Goal: Communication & Community: Answer question/provide support

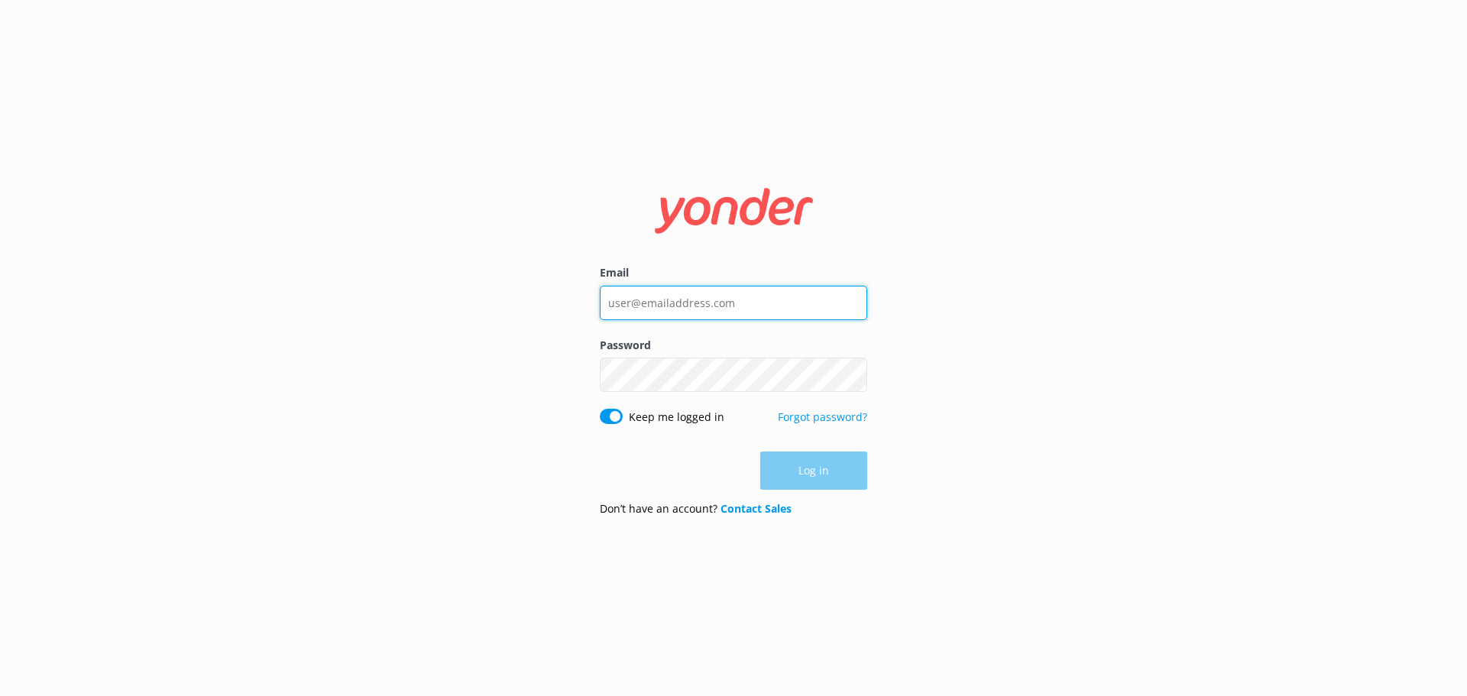
click at [734, 300] on input "Email" at bounding box center [733, 303] width 267 height 34
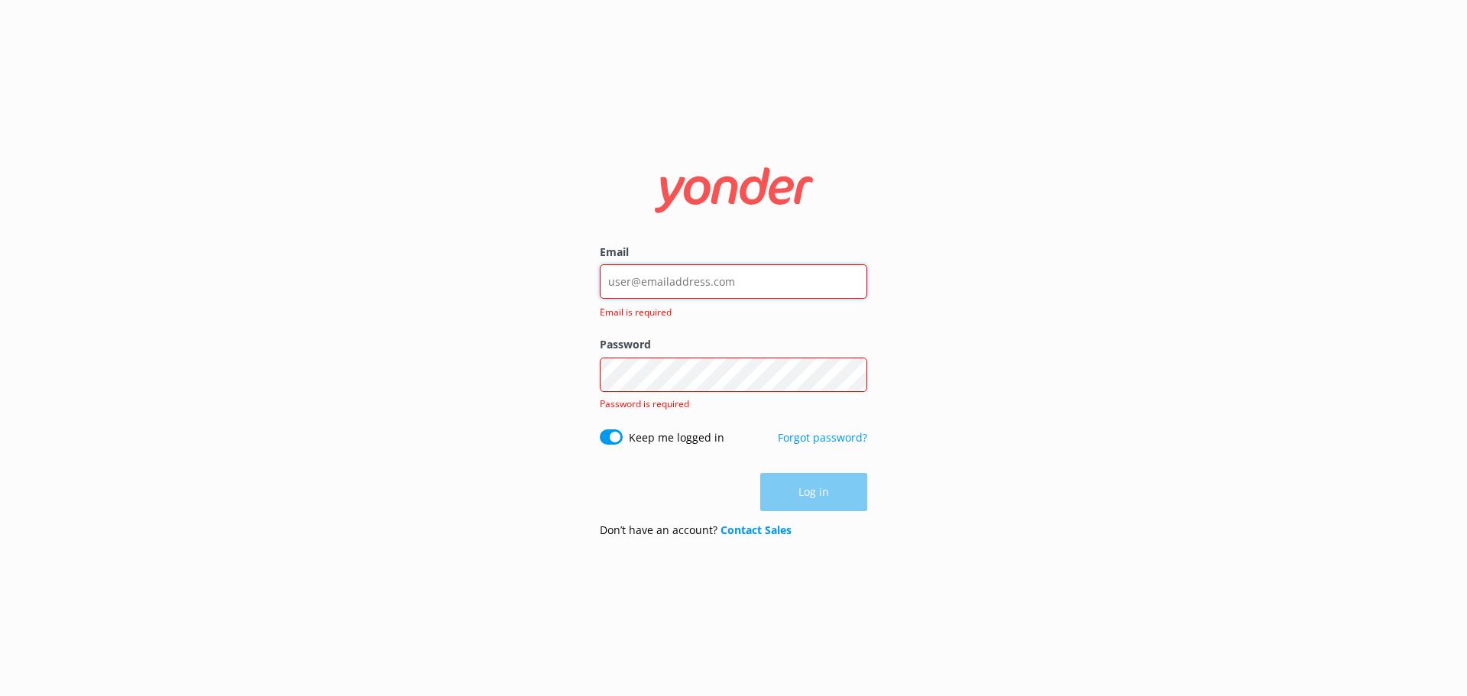
type input "[EMAIL_ADDRESS][DOMAIN_NAME]"
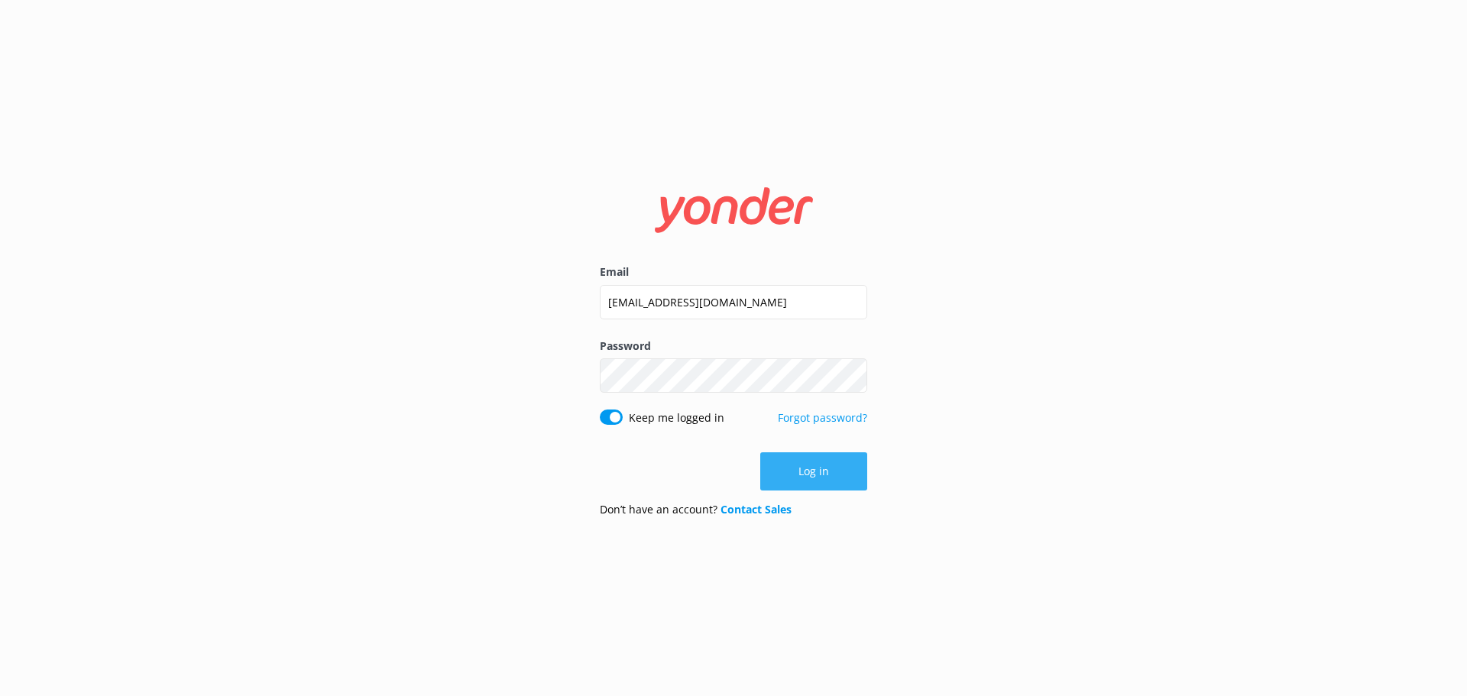
click at [813, 474] on button "Log in" at bounding box center [813, 471] width 107 height 38
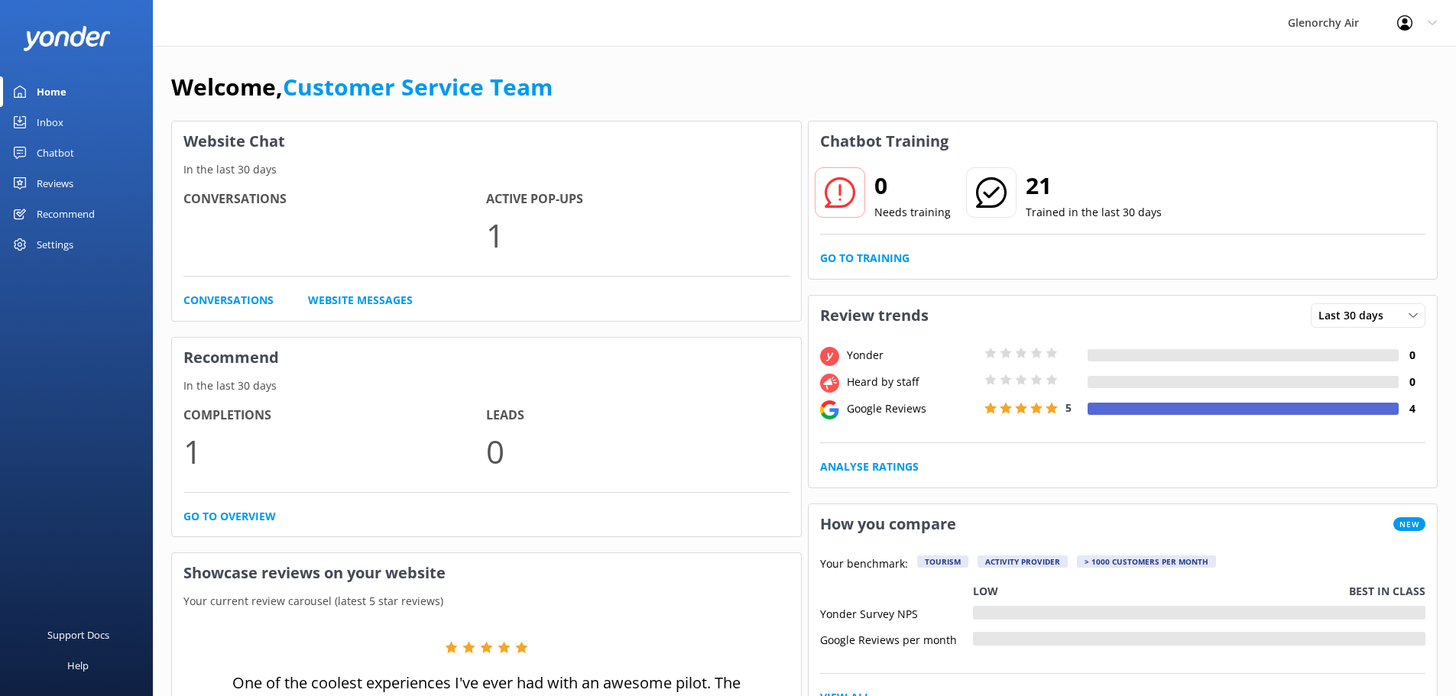
click at [40, 121] on div "Inbox" at bounding box center [50, 122] width 27 height 31
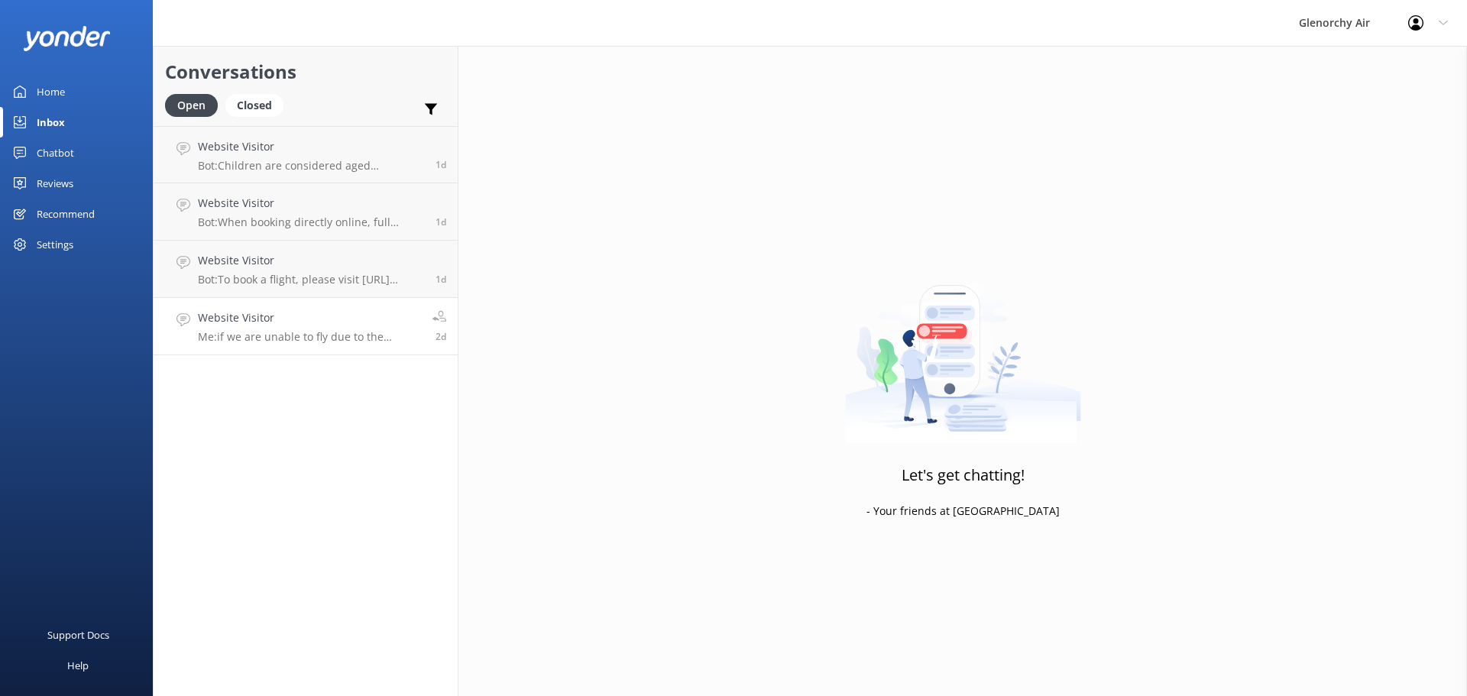
click at [316, 339] on p "Me: if we are unable to fly due to the weather conditions, you will be refunded…" at bounding box center [309, 337] width 223 height 14
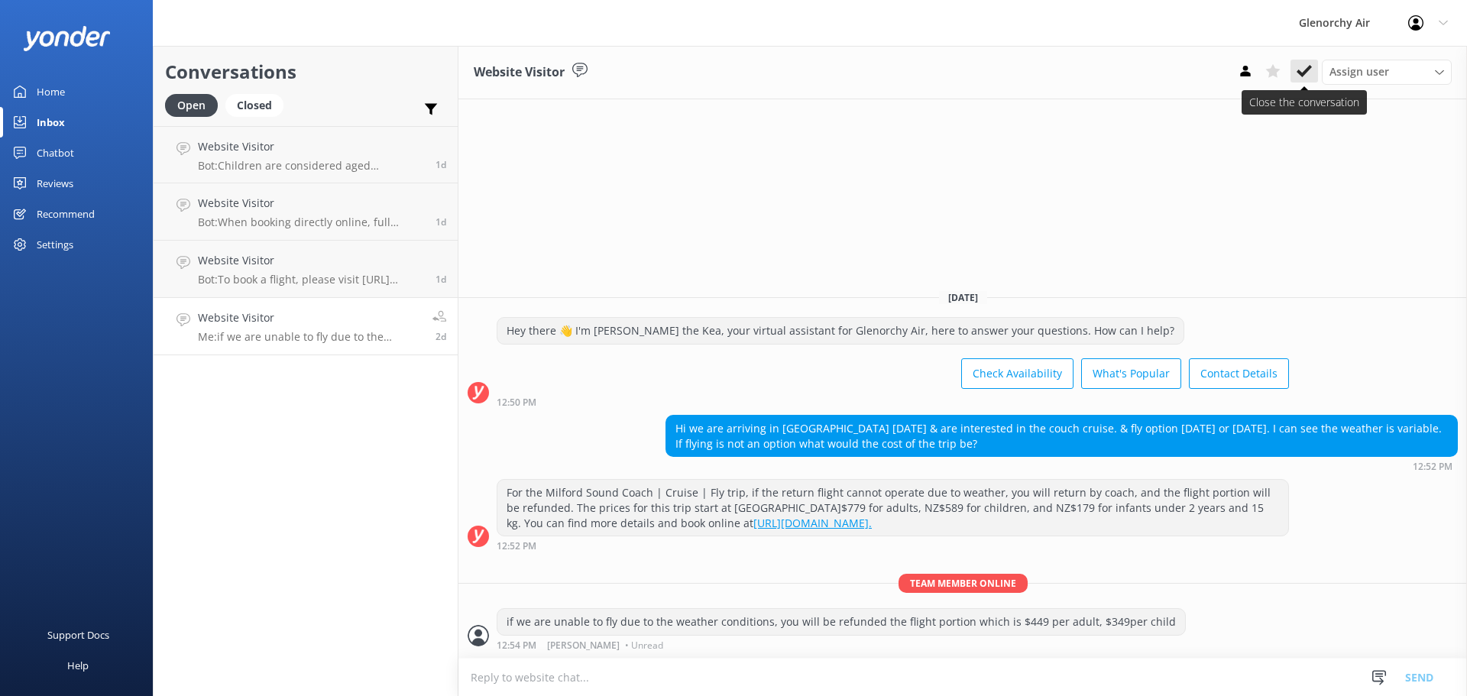
click at [1302, 66] on icon at bounding box center [1304, 70] width 15 height 15
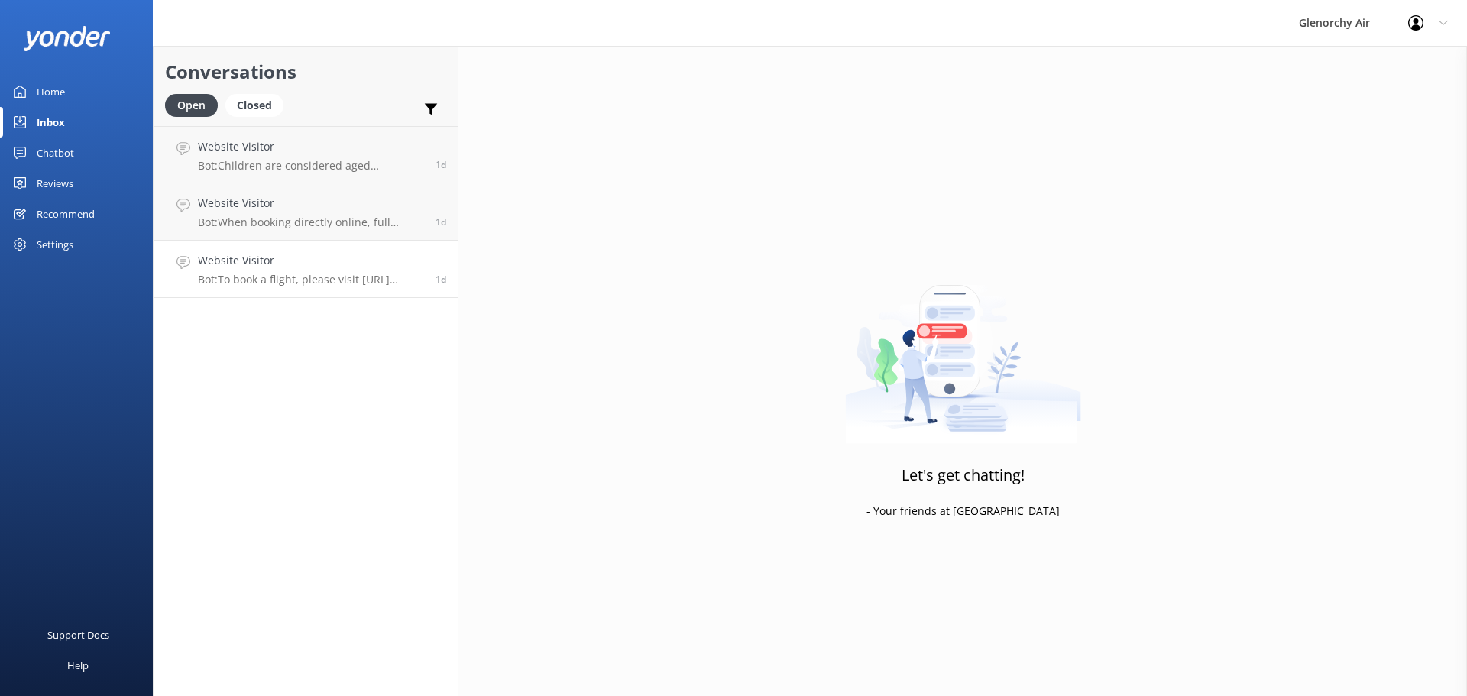
click at [291, 267] on h4 "Website Visitor" at bounding box center [311, 260] width 226 height 17
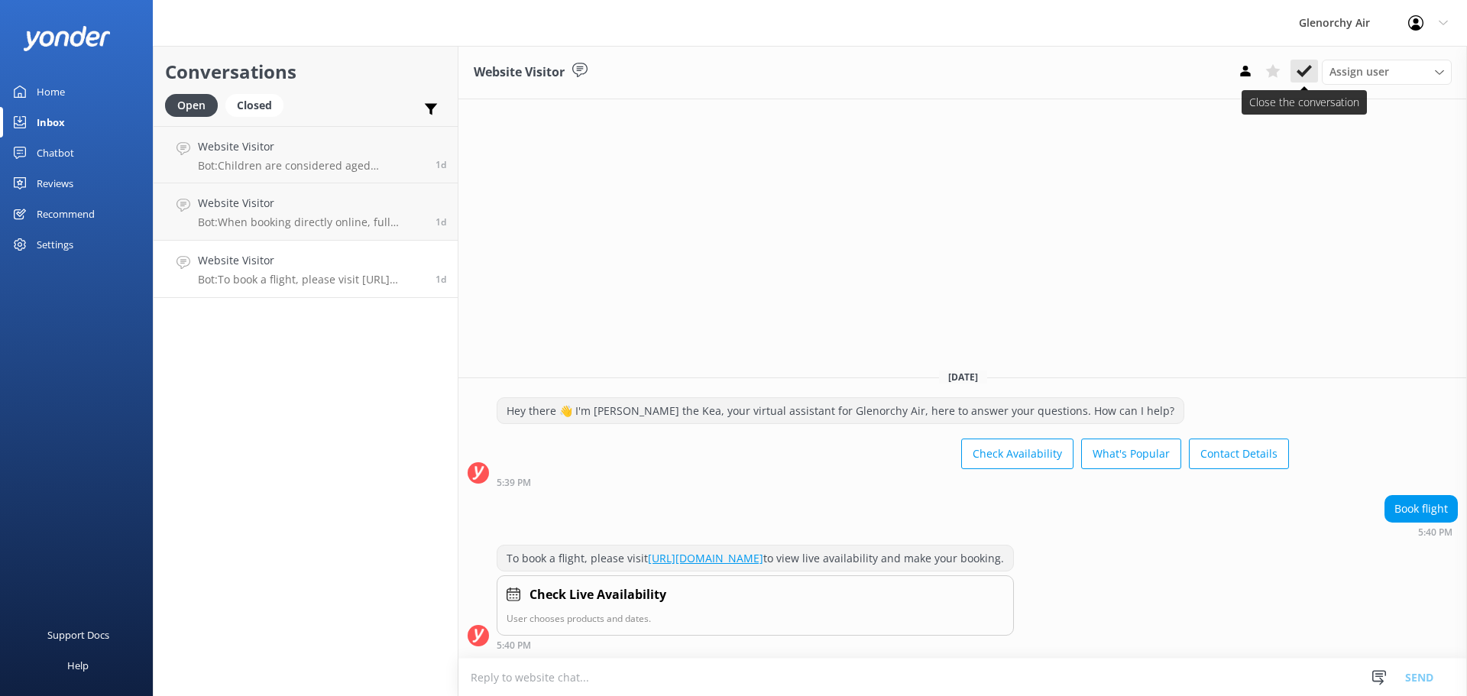
click at [1301, 67] on icon at bounding box center [1304, 70] width 15 height 15
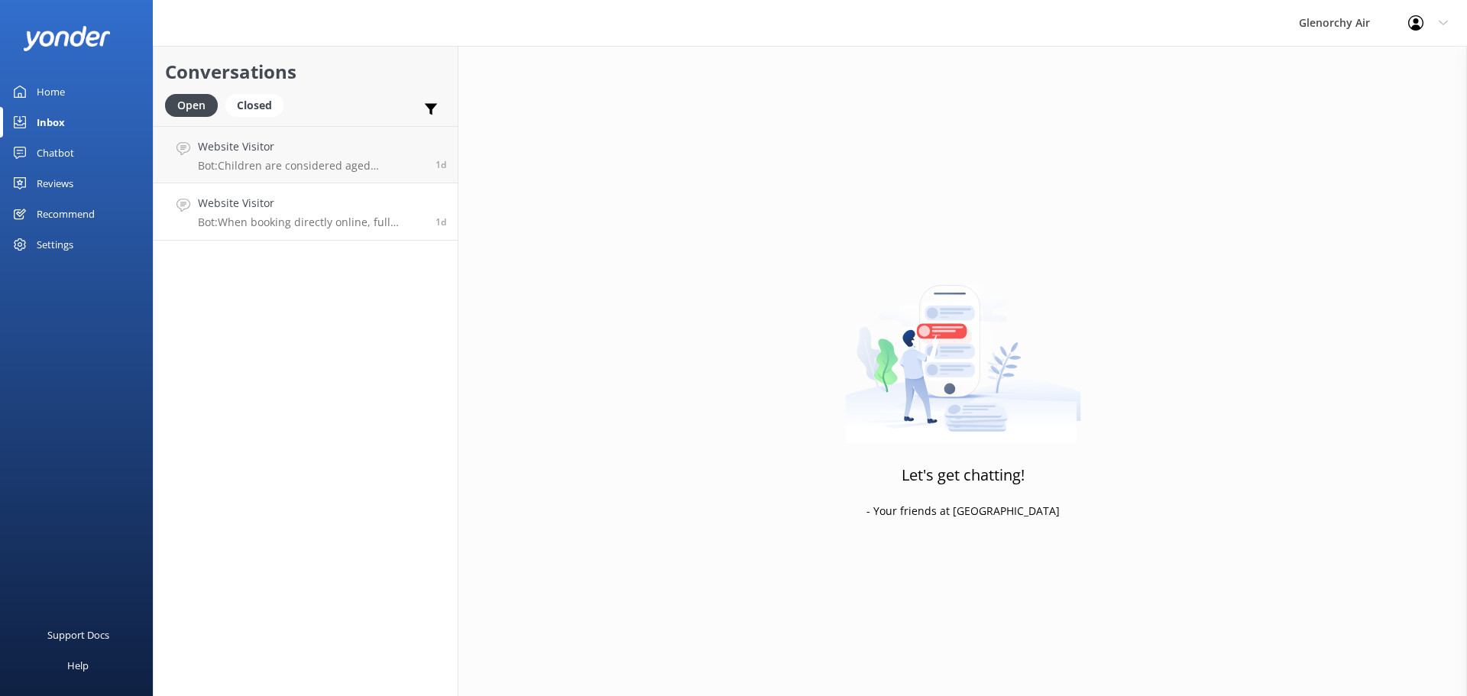
click at [348, 208] on h4 "Website Visitor" at bounding box center [311, 203] width 226 height 17
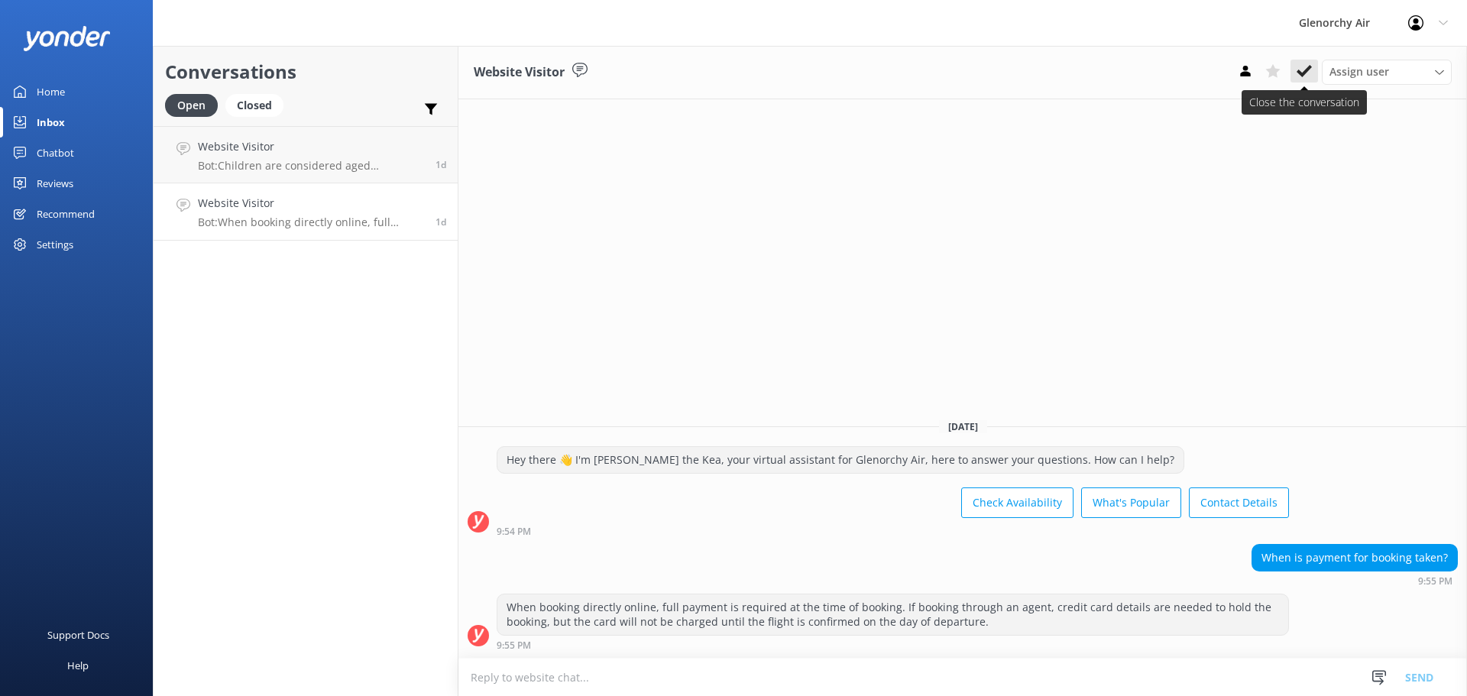
click at [1311, 70] on icon at bounding box center [1304, 70] width 15 height 15
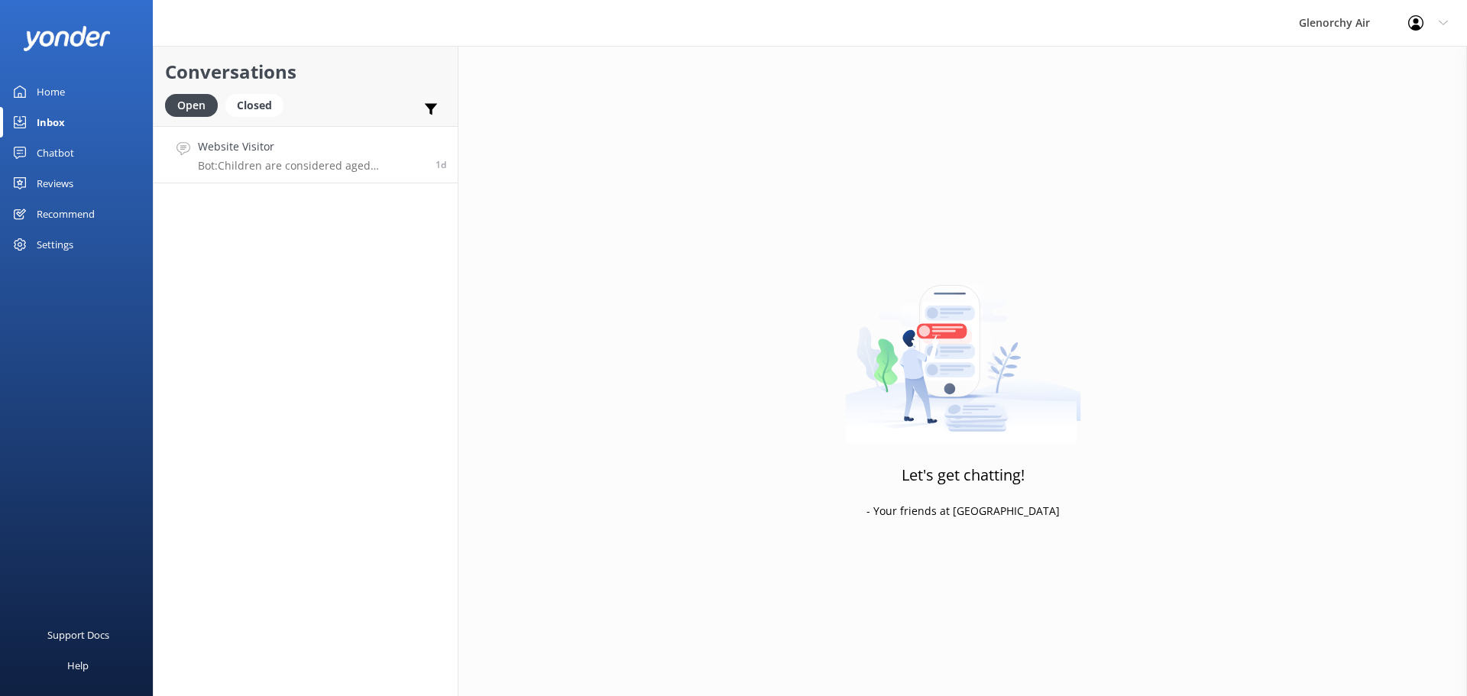
click at [258, 154] on h4 "Website Visitor" at bounding box center [311, 146] width 226 height 17
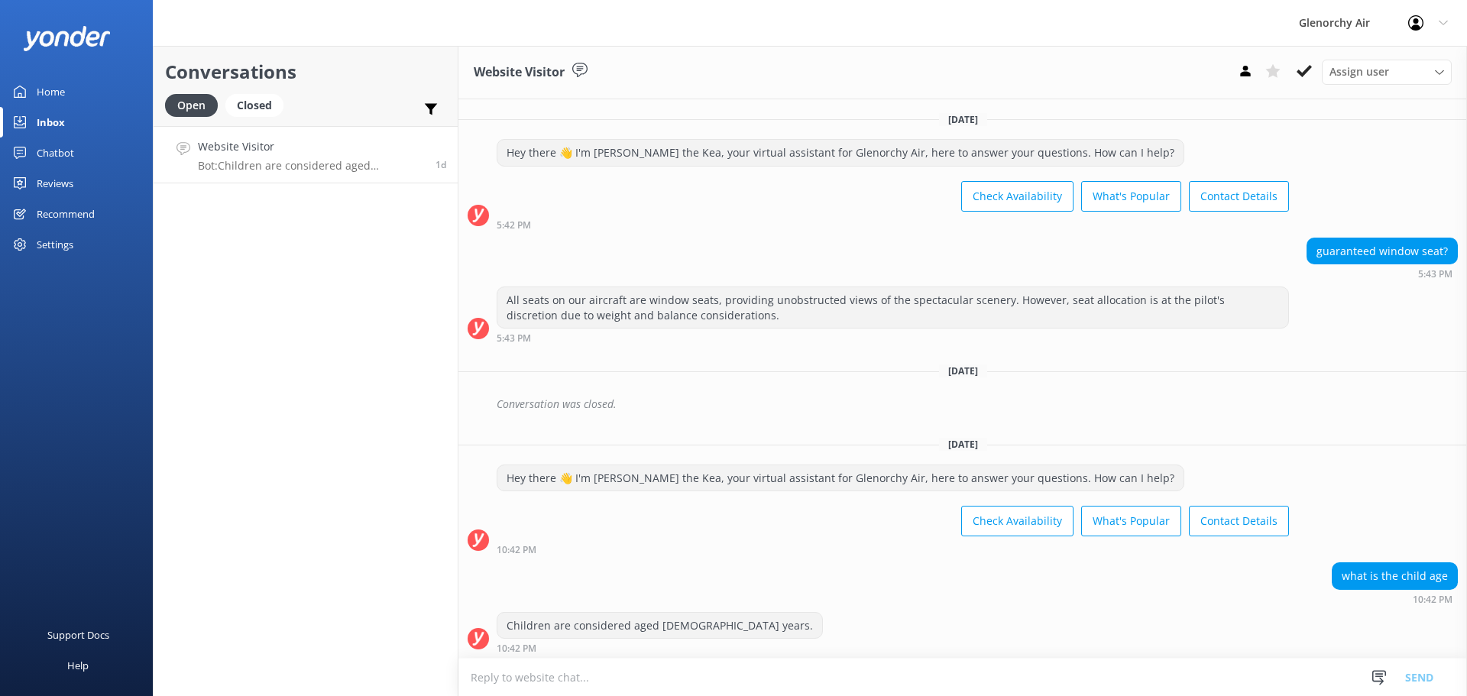
scroll to position [3, 0]
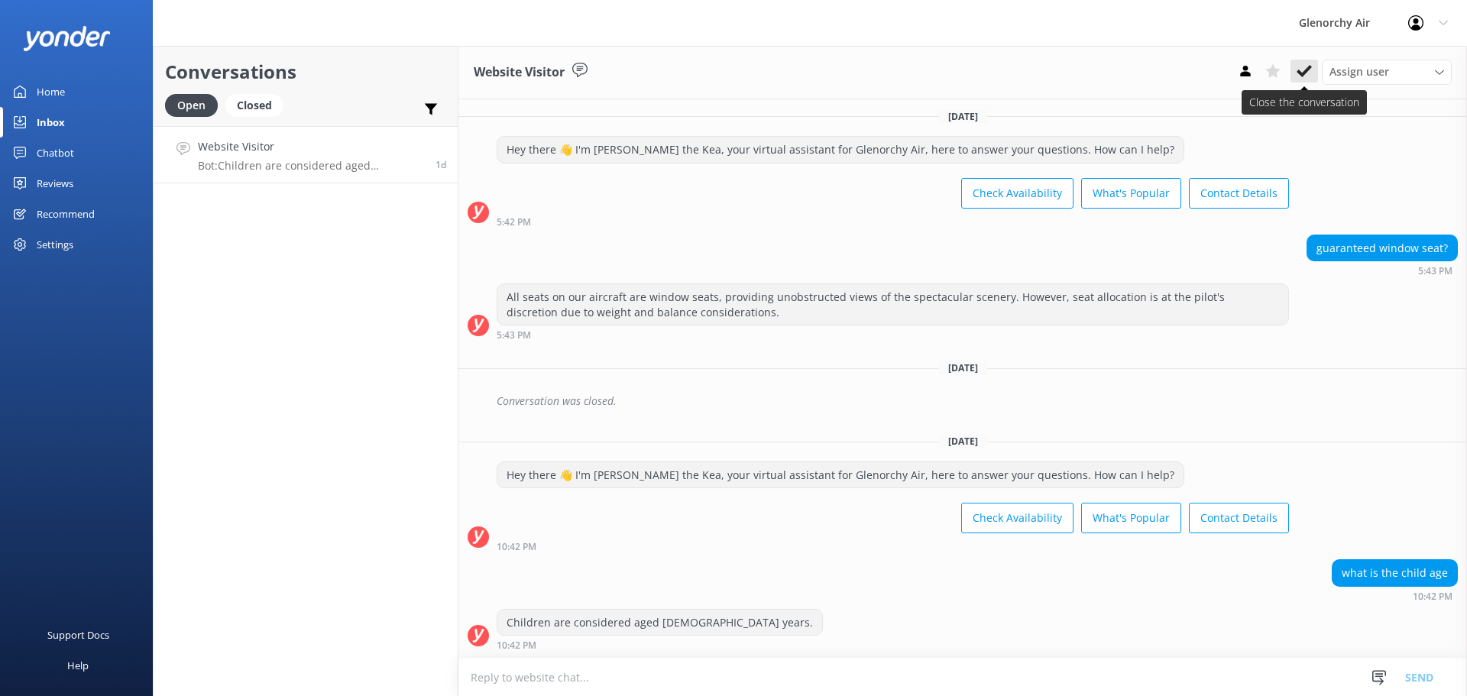
click at [1304, 63] on button at bounding box center [1305, 71] width 28 height 23
